Goal: Task Accomplishment & Management: Use online tool/utility

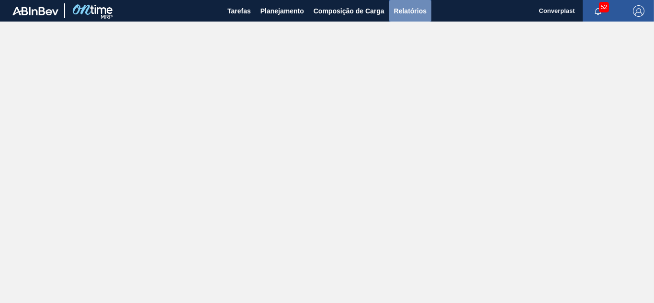
click at [408, 13] on span "Relatórios" at bounding box center [410, 10] width 33 height 11
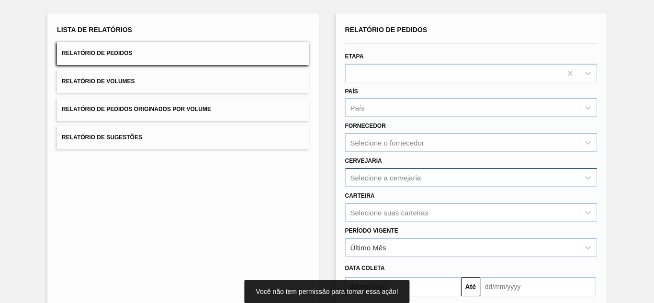
scroll to position [96, 0]
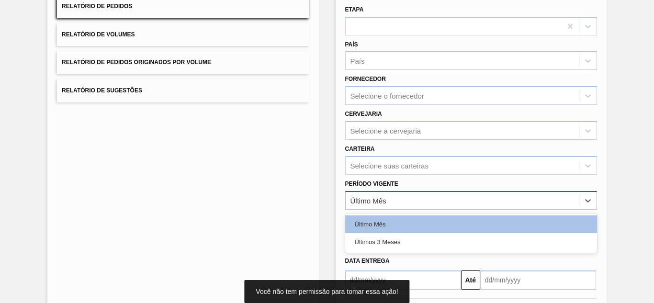
click at [405, 193] on div "Último Mês" at bounding box center [461, 200] width 233 height 14
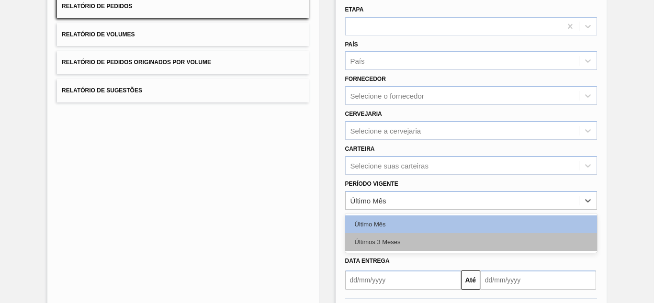
click at [394, 247] on div "Últimos 3 Meses" at bounding box center [471, 242] width 252 height 18
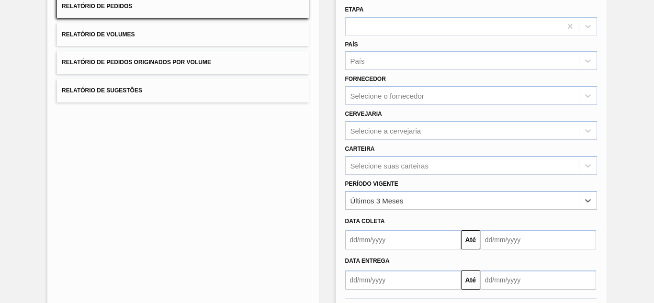
click at [394, 236] on input "text" at bounding box center [403, 239] width 116 height 19
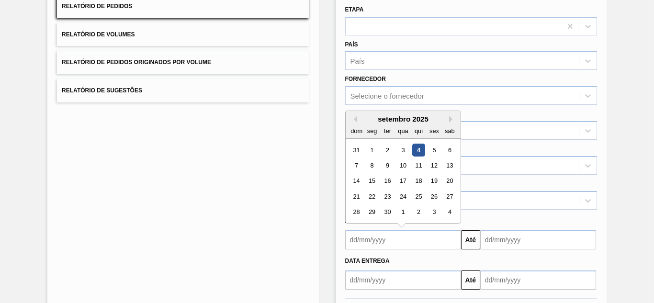
click at [354, 115] on div "setembro 2025" at bounding box center [402, 119] width 115 height 8
click at [355, 118] on button "Previous Month" at bounding box center [353, 119] width 7 height 7
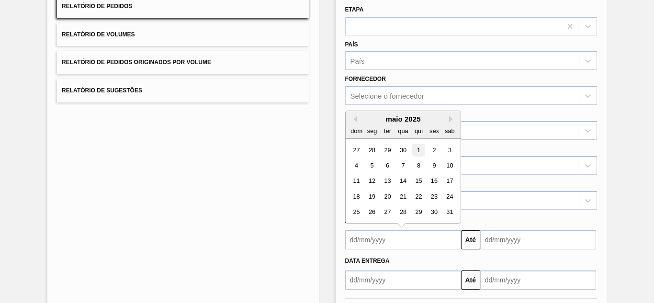
click at [420, 148] on div "1" at bounding box center [418, 150] width 13 height 13
type input "[DATE]"
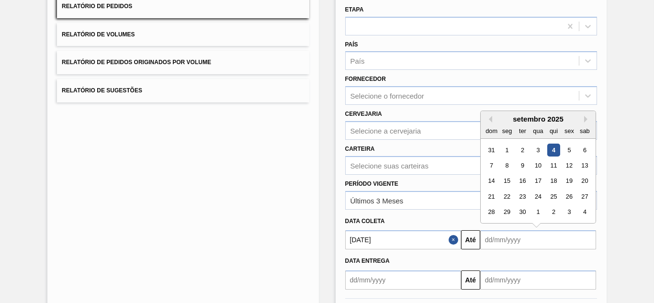
click at [521, 235] on input "text" at bounding box center [538, 239] width 116 height 19
click at [584, 118] on button "Next Month" at bounding box center [587, 119] width 7 height 7
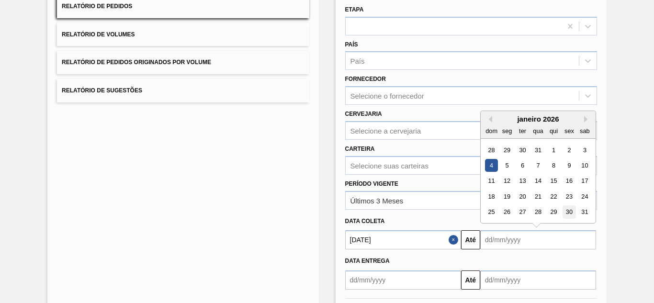
click at [564, 212] on div "30" at bounding box center [568, 212] width 13 height 13
type input "[DATE]"
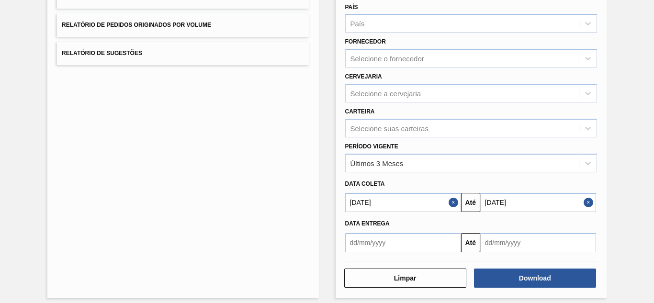
scroll to position [140, 0]
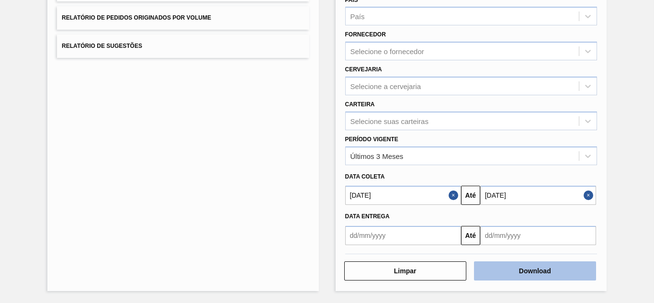
click at [551, 266] on button "Download" at bounding box center [535, 270] width 122 height 19
